Goal: Information Seeking & Learning: Learn about a topic

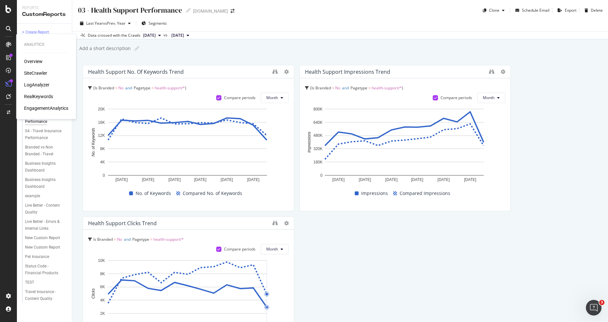
click at [39, 95] on div "RealKeywords" at bounding box center [38, 96] width 29 height 6
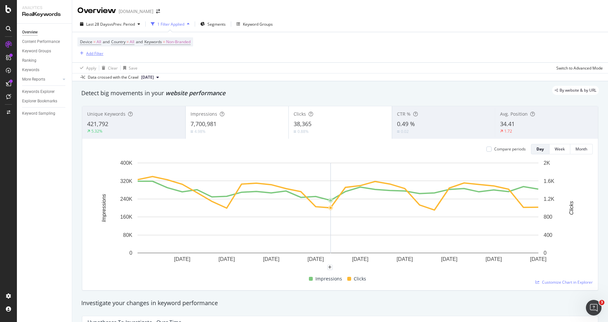
click at [99, 56] on div "Add Filter" at bounding box center [94, 54] width 17 height 6
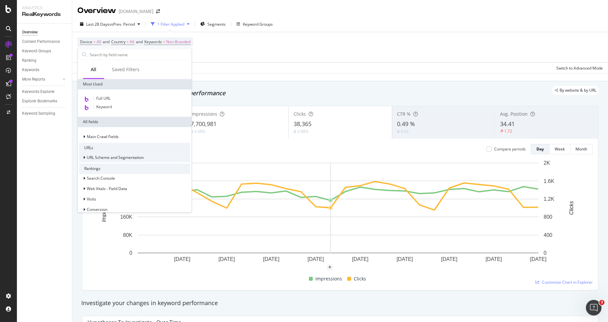
click at [84, 158] on icon at bounding box center [84, 158] width 2 height 4
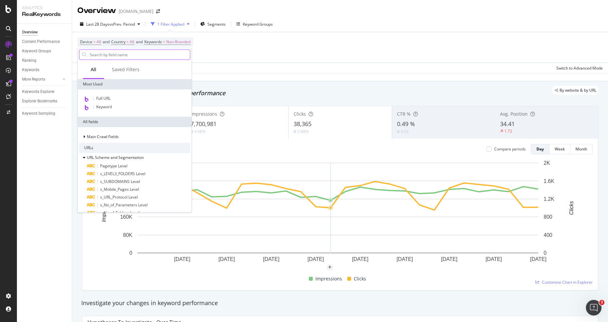
click at [127, 54] on input "text" at bounding box center [139, 55] width 101 height 10
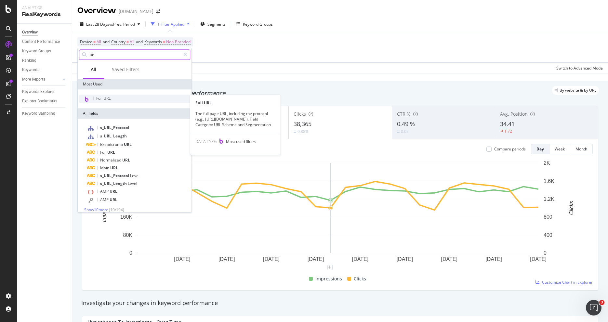
type input "url"
click at [109, 99] on span "Full URL" at bounding box center [103, 99] width 14 height 6
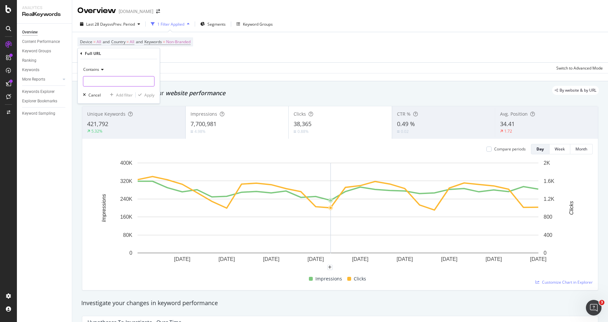
click at [102, 81] on input "text" at bounding box center [118, 81] width 71 height 10
type input "/health-support"
click at [148, 97] on div "Apply" at bounding box center [149, 95] width 10 height 6
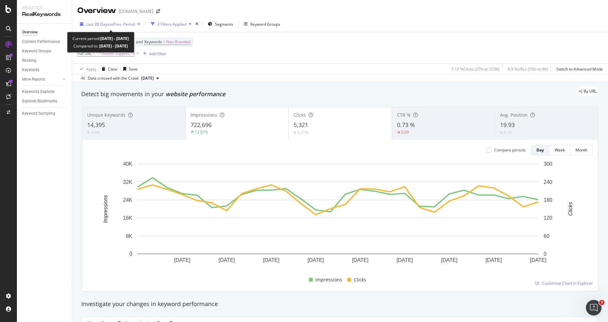
click at [114, 23] on span "vs Prev. Period" at bounding box center [122, 24] width 26 height 6
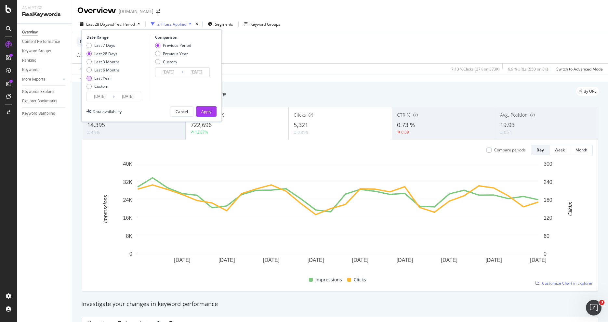
click at [94, 79] on div "Last Year" at bounding box center [102, 78] width 33 height 6
type input "[DATE]"
click at [207, 110] on div "Apply" at bounding box center [206, 112] width 10 height 6
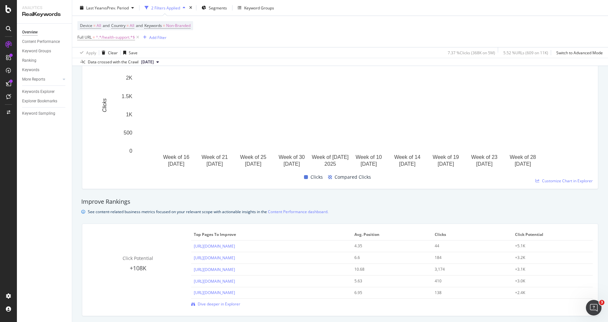
scroll to position [335, 0]
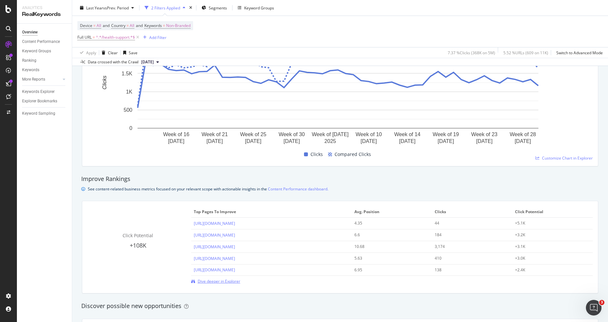
click at [232, 282] on span "Dive deeper in Explorer" at bounding box center [219, 282] width 43 height 6
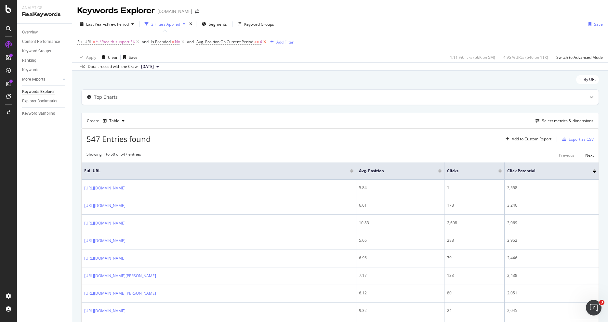
click at [267, 42] on icon at bounding box center [265, 42] width 6 height 6
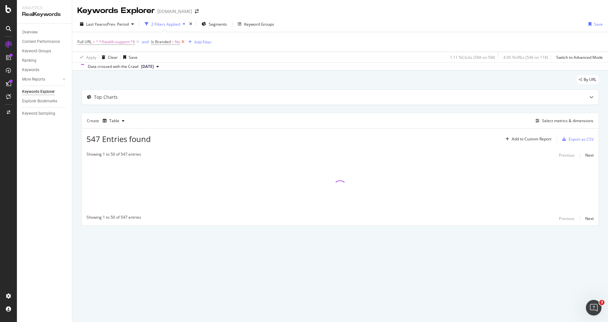
click at [184, 42] on icon at bounding box center [183, 42] width 6 height 6
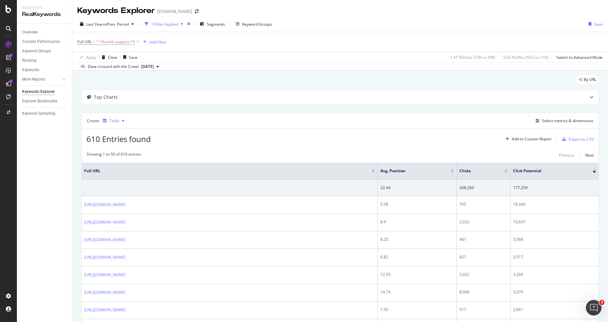
click at [109, 120] on div "Table" at bounding box center [114, 121] width 10 height 4
click at [556, 124] on button "Select metrics & dimensions" at bounding box center [563, 121] width 60 height 8
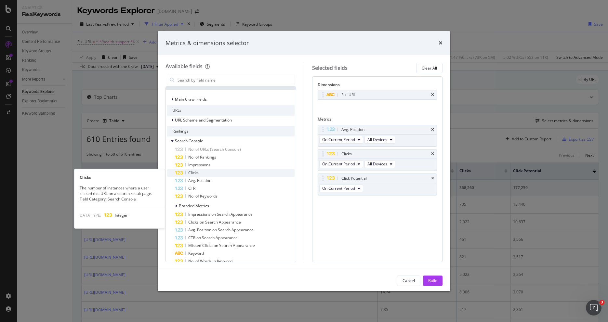
scroll to position [11, 0]
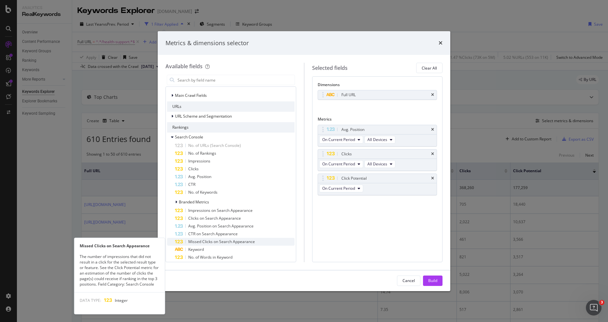
click at [235, 241] on span "Missed Clicks on Search Appearance" at bounding box center [221, 242] width 67 height 6
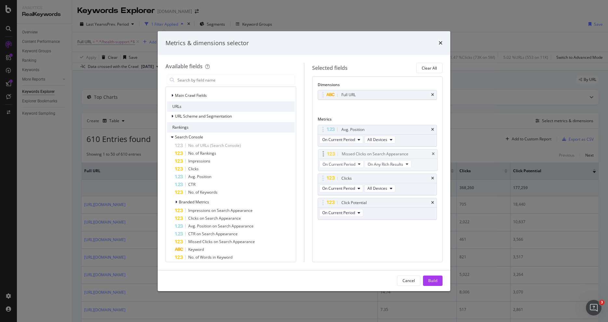
drag, startPoint x: 379, startPoint y: 201, endPoint x: 379, endPoint y: 153, distance: 48.1
click at [379, 153] on body "Analytics RealKeywords Overview Content Performance Keyword Groups Ranking Keyw…" at bounding box center [304, 161] width 608 height 322
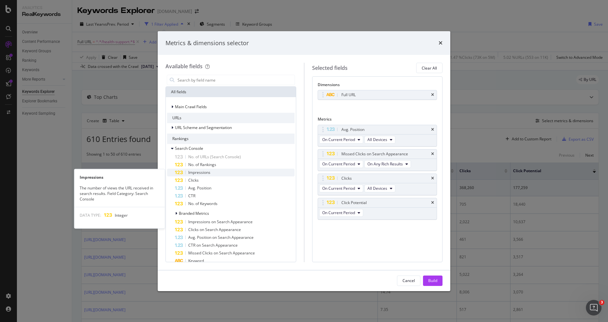
scroll to position [7, 0]
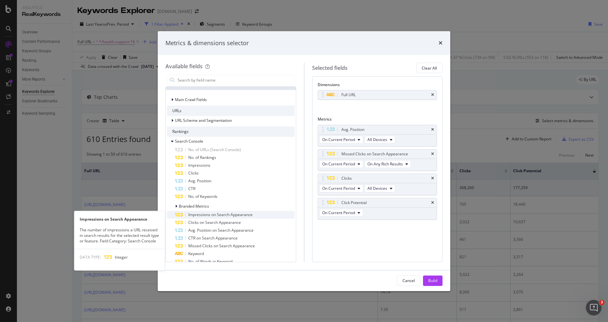
click at [242, 214] on span "Impressions on Search Appearance" at bounding box center [220, 215] width 64 height 6
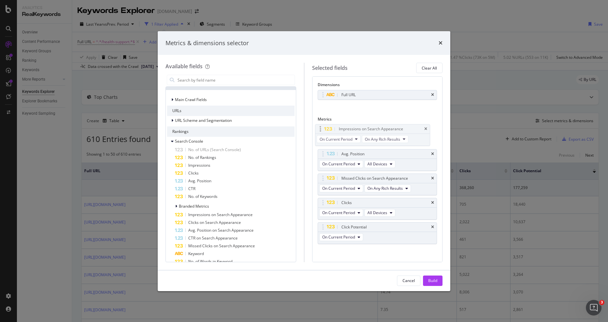
drag, startPoint x: 372, startPoint y: 224, endPoint x: 370, endPoint y: 126, distance: 97.5
click at [370, 126] on body "Analytics RealKeywords Overview Content Performance Keyword Groups Ranking Keyw…" at bounding box center [304, 161] width 608 height 322
drag, startPoint x: 374, startPoint y: 202, endPoint x: 377, endPoint y: 152, distance: 50.1
click at [377, 152] on body "Analytics RealKeywords Overview Content Performance Keyword Groups Ranking Keyw…" at bounding box center [304, 161] width 608 height 322
drag, startPoint x: 371, startPoint y: 196, endPoint x: 371, endPoint y: 175, distance: 21.5
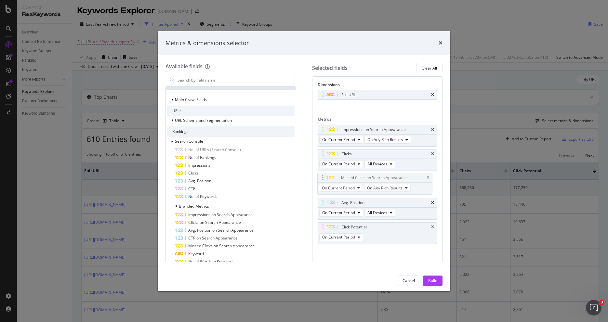
click at [371, 175] on body "Analytics RealKeywords Overview Content Performance Keyword Groups Ranking Keyw…" at bounding box center [304, 161] width 608 height 322
drag, startPoint x: 371, startPoint y: 226, endPoint x: 370, endPoint y: 153, distance: 72.8
click at [370, 153] on body "Analytics RealKeywords Overview Content Performance Keyword Groups Ranking Keyw…" at bounding box center [304, 161] width 608 height 322
drag, startPoint x: 370, startPoint y: 154, endPoint x: 370, endPoint y: 176, distance: 22.4
click at [431, 281] on div "Build" at bounding box center [432, 281] width 9 height 6
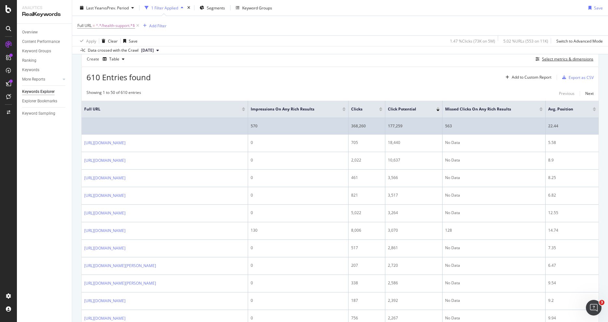
scroll to position [70, 0]
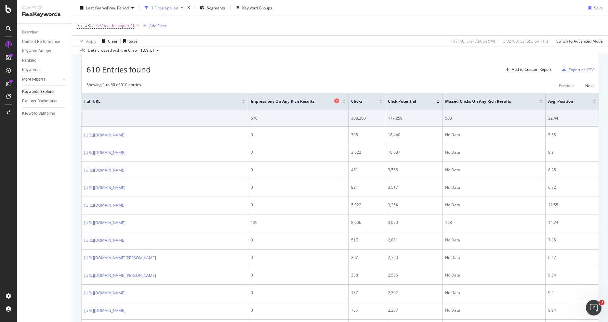
click at [339, 101] on icon at bounding box center [336, 100] width 5 height 5
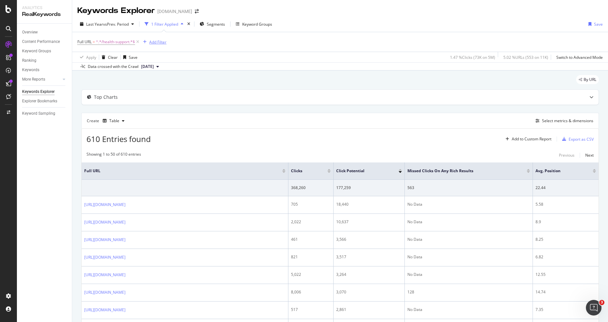
click at [164, 41] on div "Add Filter" at bounding box center [157, 42] width 17 height 6
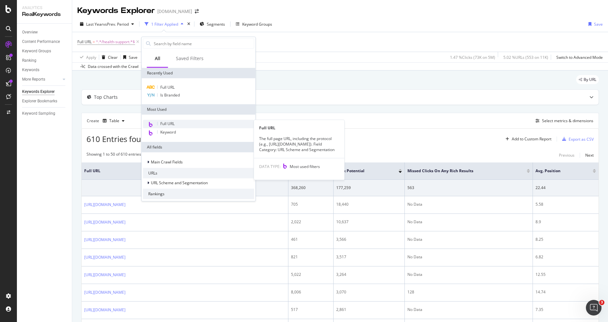
click at [184, 124] on div "Full URL" at bounding box center [198, 124] width 111 height 8
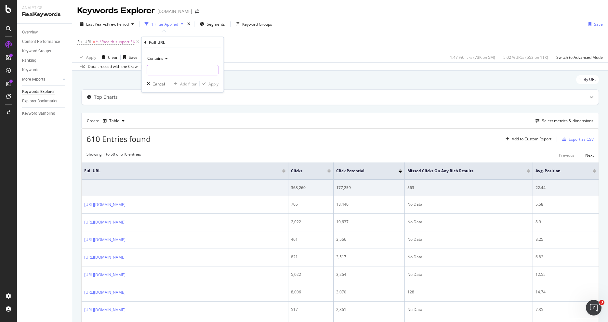
click at [162, 70] on input "text" at bounding box center [182, 70] width 71 height 10
type input "/experience-scores"
click at [167, 58] on icon at bounding box center [165, 59] width 5 height 4
click at [182, 132] on div "Doesn't contain" at bounding box center [184, 131] width 70 height 8
click at [210, 85] on div "Apply" at bounding box center [213, 84] width 10 height 6
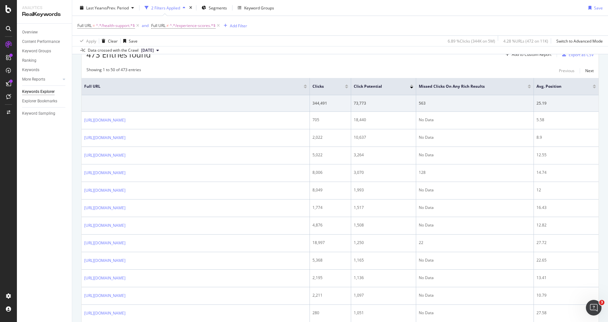
scroll to position [88, 0]
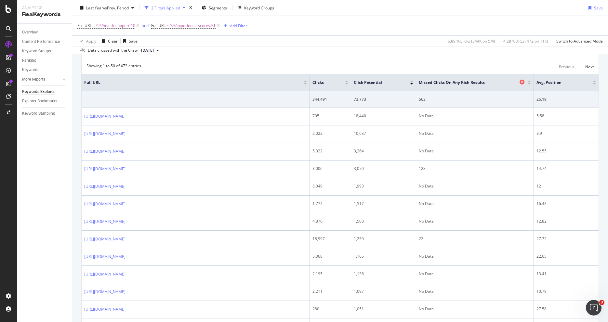
click at [523, 82] on icon at bounding box center [521, 82] width 5 height 5
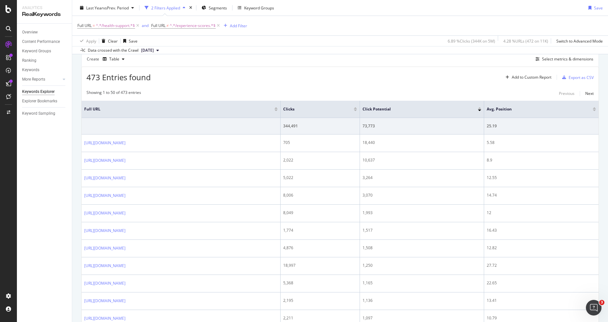
scroll to position [39, 0]
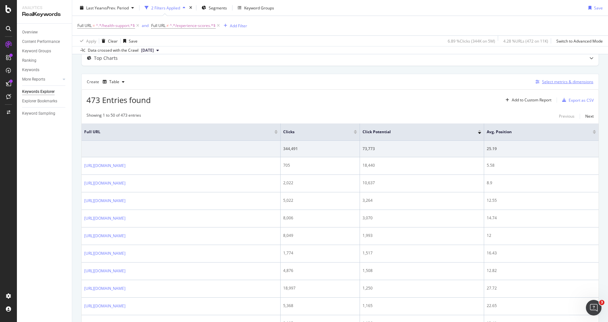
click at [556, 82] on div "Select metrics & dimensions" at bounding box center [567, 82] width 51 height 6
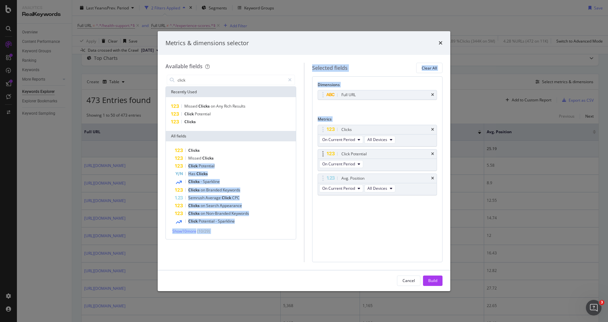
drag, startPoint x: 214, startPoint y: 160, endPoint x: 353, endPoint y: 170, distance: 138.8
click at [353, 170] on div "Available fields click Recently Used Missed Clicks on Any Rich Results Click Po…" at bounding box center [303, 162] width 277 height 199
click at [214, 157] on div "Missed Clicks" at bounding box center [235, 158] width 120 height 8
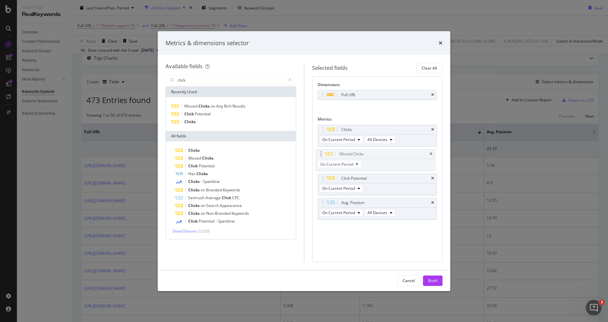
drag, startPoint x: 400, startPoint y: 202, endPoint x: 399, endPoint y: 154, distance: 48.1
click at [399, 154] on body "Analytics RealKeywords Overview Content Performance Keyword Groups Ranking Keyw…" at bounding box center [304, 161] width 608 height 322
click at [182, 79] on input "click" at bounding box center [231, 80] width 108 height 10
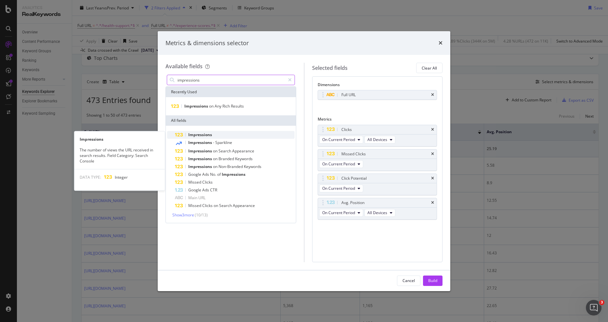
type input "impressions"
click at [198, 134] on span "Impressions" at bounding box center [200, 135] width 24 height 6
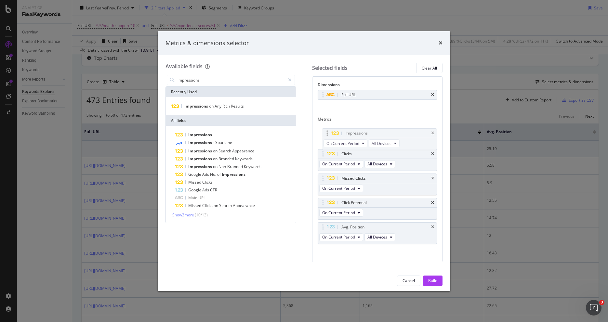
drag, startPoint x: 389, startPoint y: 225, endPoint x: 394, endPoint y: 132, distance: 93.4
click at [394, 132] on body "Analytics RealKeywords Overview Content Performance Keyword Groups Ranking Keyw…" at bounding box center [304, 161] width 608 height 322
click at [435, 279] on div "Build" at bounding box center [432, 281] width 9 height 6
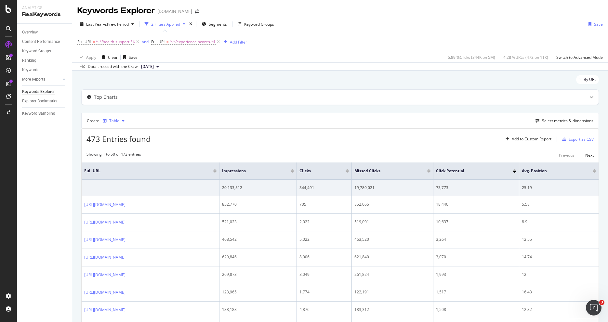
click at [122, 119] on icon "button" at bounding box center [123, 121] width 3 height 4
click at [272, 137] on div "473 Entries found Add to Custom Report Export as CSV" at bounding box center [340, 137] width 517 height 16
click at [574, 141] on div "Export as CSV" at bounding box center [580, 139] width 25 height 6
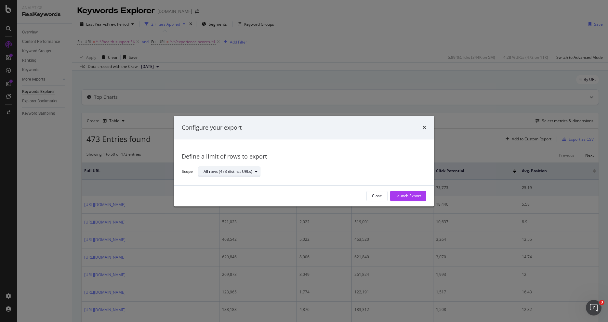
click at [256, 169] on div "All rows (473 distinct URLs)" at bounding box center [231, 171] width 57 height 9
click at [244, 195] on div "Define a limit" at bounding box center [232, 193] width 63 height 8
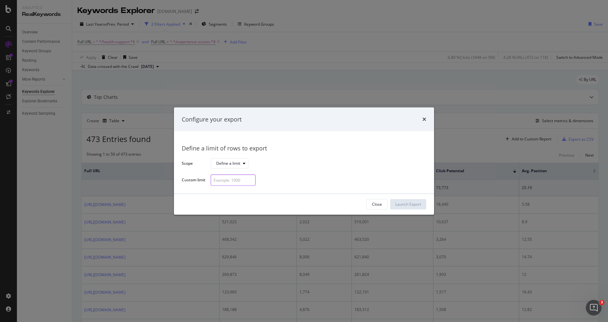
click at [238, 182] on input "modal" at bounding box center [233, 180] width 45 height 11
click at [315, 174] on div "Define a limit of rows to export Scope Define a limit Custom limit" at bounding box center [304, 162] width 244 height 47
click at [241, 165] on div "modal" at bounding box center [244, 164] width 8 height 4
click at [289, 158] on div "Define a limit" at bounding box center [316, 163] width 210 height 11
click at [237, 181] on input "modal" at bounding box center [233, 180] width 45 height 11
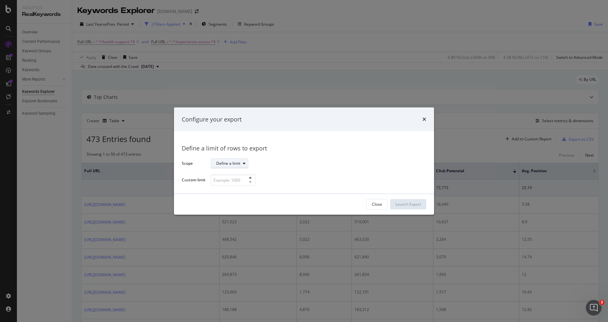
click at [237, 165] on div "Define a limit" at bounding box center [228, 164] width 24 height 4
click at [240, 173] on div "All rows (473 distinct URLs)" at bounding box center [243, 175] width 49 height 6
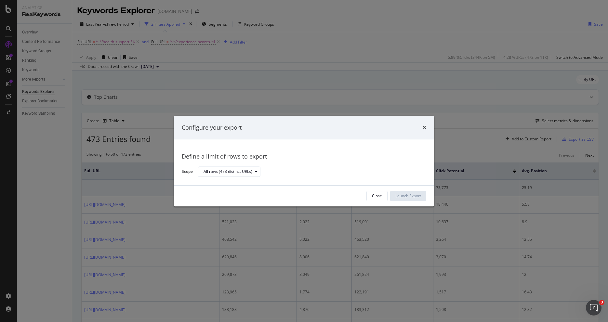
click at [317, 167] on div "All rows (473 distinct URLs)" at bounding box center [309, 171] width 223 height 11
click at [377, 198] on div "Close" at bounding box center [377, 196] width 10 height 6
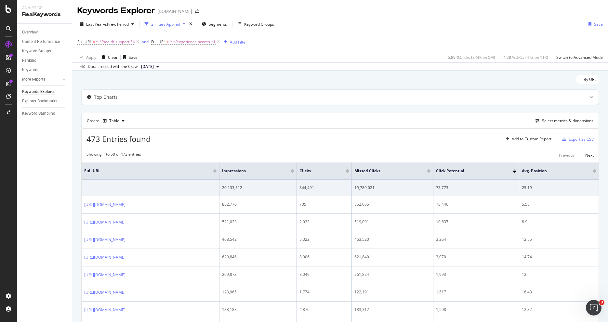
click at [570, 139] on div "Export as CSV" at bounding box center [580, 139] width 25 height 6
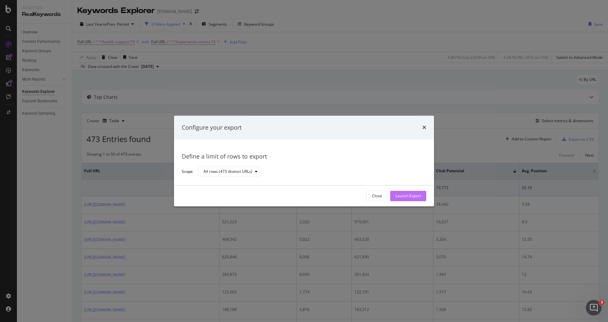
click at [406, 195] on div "Launch Export" at bounding box center [408, 196] width 26 height 6
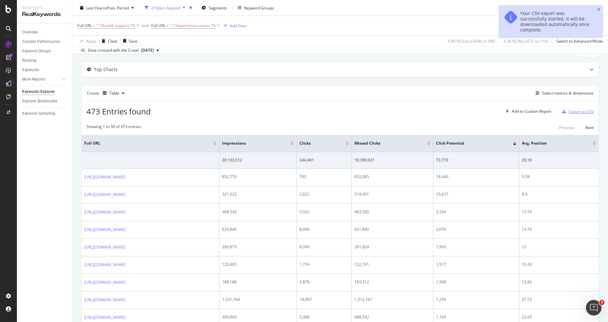
scroll to position [32, 0]
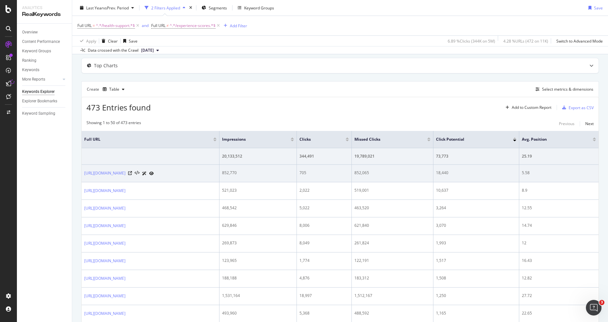
click at [147, 172] on icon at bounding box center [144, 174] width 5 height 4
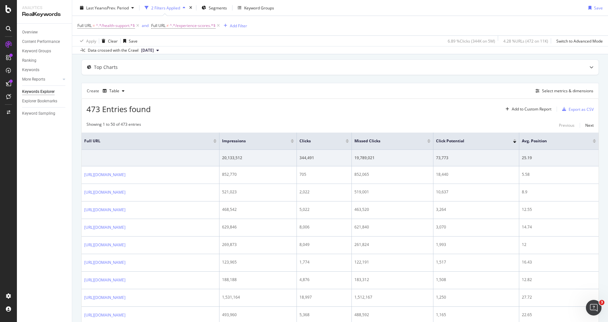
scroll to position [26, 0]
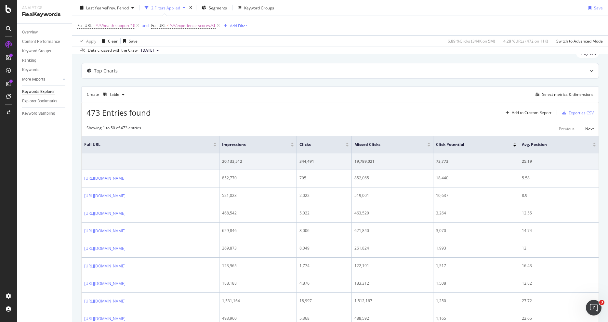
click at [594, 7] on div "Save" at bounding box center [598, 8] width 9 height 6
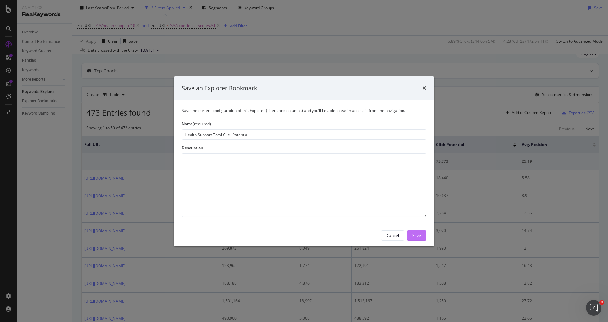
type input "Health Support Total Click Potential"
click at [422, 234] on button "Save" at bounding box center [416, 235] width 19 height 10
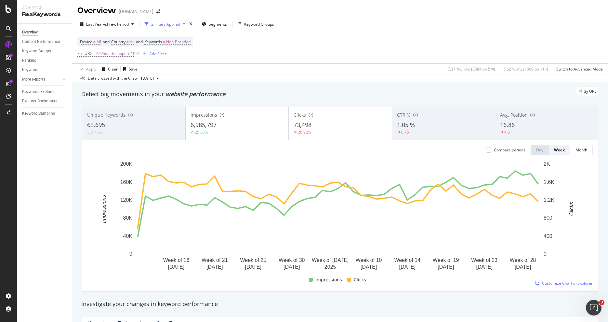
click at [210, 42] on div "Device = All and Country = All and Keywords = Non-Branded Full URL = ^.*/health…" at bounding box center [339, 47] width 525 height 31
click at [183, 44] on span "Non-Branded" at bounding box center [178, 41] width 24 height 9
click at [169, 72] on div "Cancel" at bounding box center [165, 71] width 12 height 6
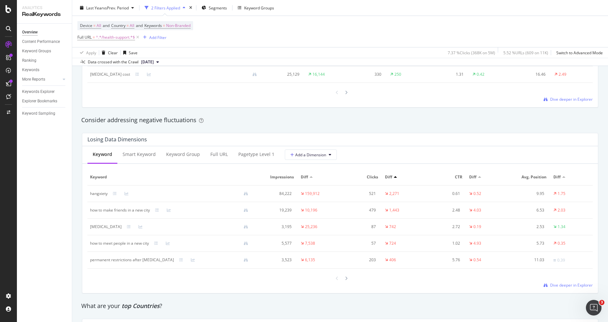
scroll to position [727, 0]
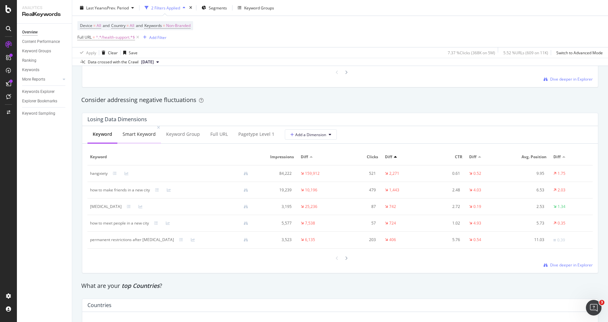
click at [153, 131] on div "Smart Keyword" at bounding box center [139, 134] width 33 height 6
click at [185, 136] on div "Keyword Group" at bounding box center [183, 134] width 34 height 6
click at [218, 139] on div "Full URL" at bounding box center [219, 135] width 28 height 18
click at [105, 138] on div "Keyword" at bounding box center [101, 135] width 29 height 18
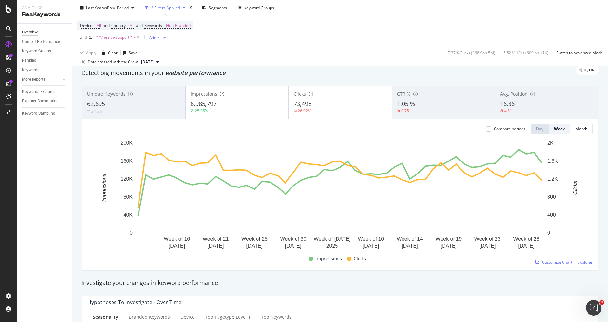
scroll to position [0, 0]
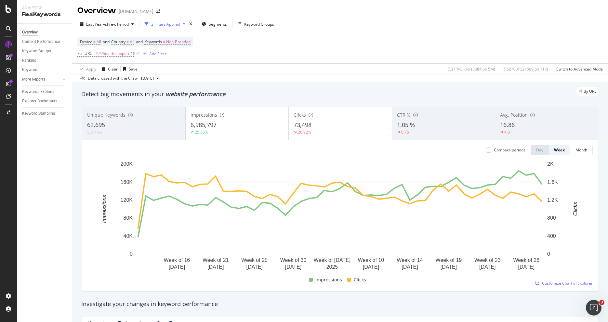
click at [175, 23] on div "2 Filters Applied" at bounding box center [165, 24] width 29 height 6
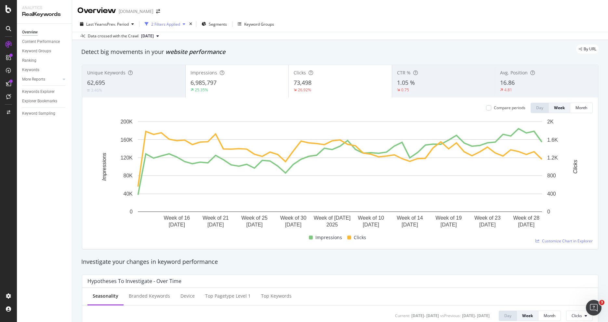
click at [175, 23] on div "2 Filters Applied" at bounding box center [165, 24] width 29 height 6
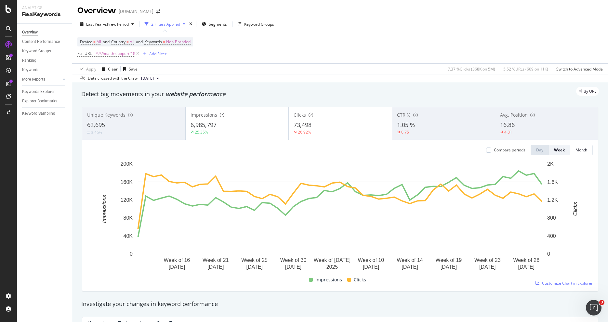
click at [255, 40] on div "Device = All and Country = All and Keywords = Non-Branded Full URL = ^.*/health…" at bounding box center [339, 47] width 525 height 31
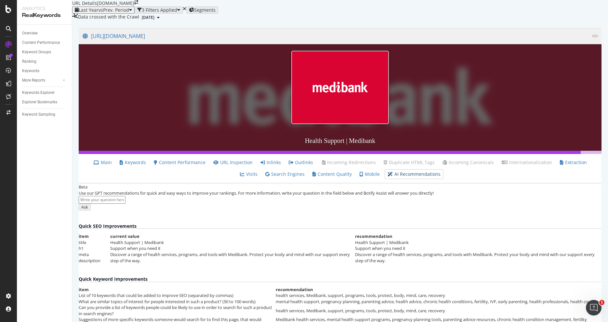
click at [401, 177] on link "AI Recommendations" at bounding box center [413, 174] width 53 height 6
click at [391, 177] on link "AI Recommendations" at bounding box center [413, 174] width 53 height 6
click at [401, 171] on link "AI Recommendations" at bounding box center [413, 174] width 53 height 6
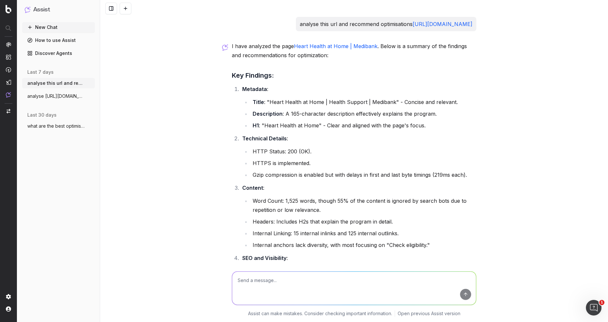
click at [56, 96] on span "analyse https://www.medibank.com.au/heal" at bounding box center [55, 96] width 57 height 6
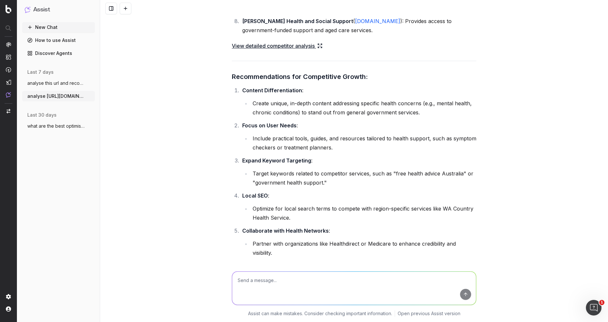
scroll to position [303, 0]
